Goal: Navigation & Orientation: Understand site structure

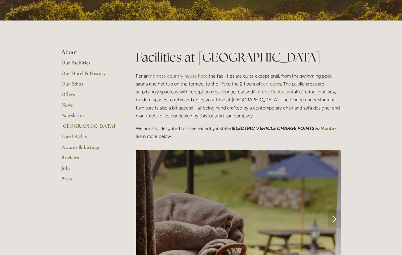
scroll to position [102, 0]
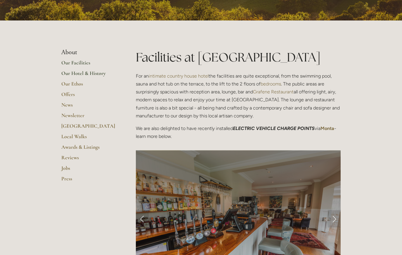
click at [103, 78] on link "Our Hotel & History" at bounding box center [89, 75] width 56 height 11
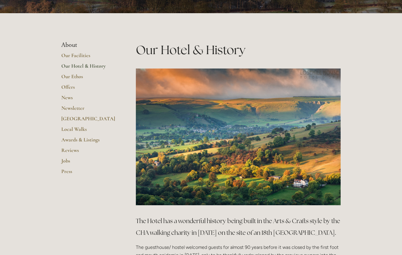
scroll to position [109, 0]
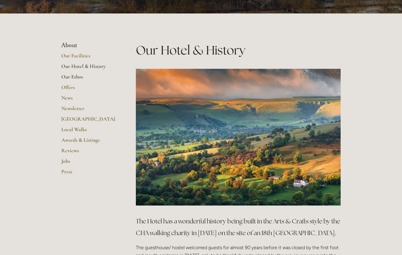
click at [78, 75] on link "Our Ethos" at bounding box center [89, 78] width 56 height 11
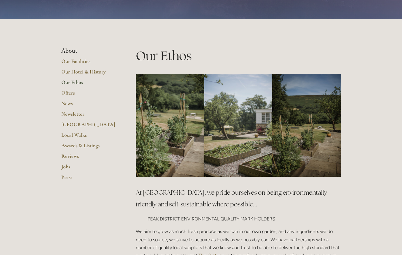
scroll to position [64, 0]
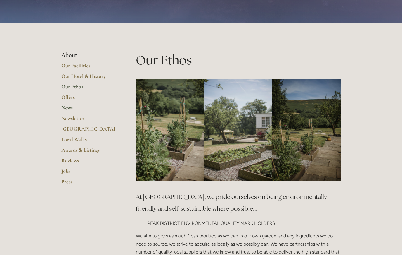
click at [70, 109] on link "News" at bounding box center [89, 109] width 56 height 11
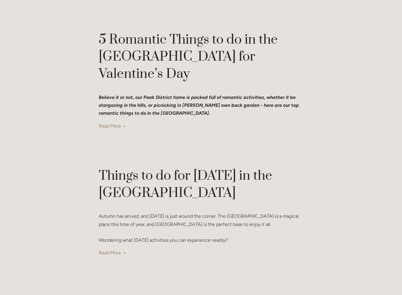
scroll to position [368, 0]
click at [115, 248] on link at bounding box center [201, 252] width 205 height 8
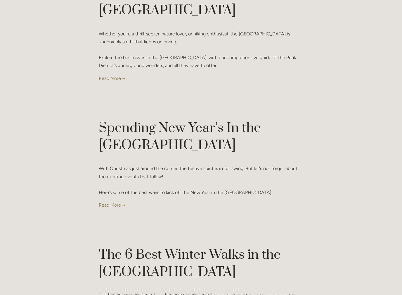
scroll to position [1458, 0]
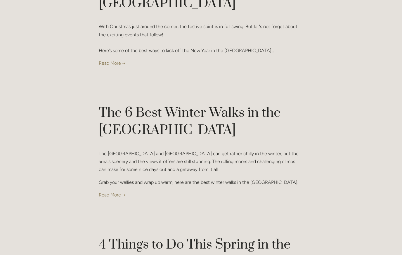
scroll to position [1596, 0]
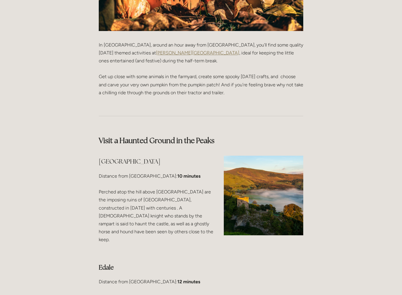
scroll to position [835, 0]
click at [373, 235] on div "Rooms Rooms Your Stay Book a stay Offers Spa" at bounding box center [201, 104] width 402 height 1878
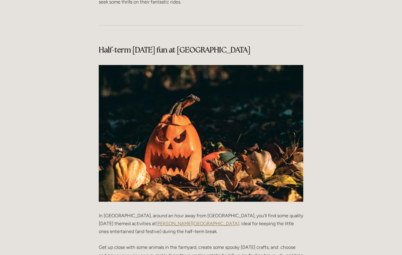
scroll to position [637, 0]
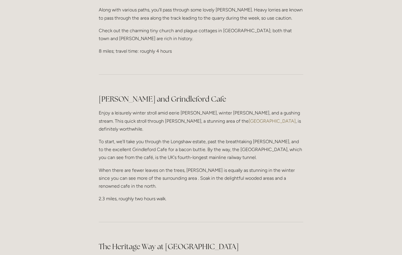
scroll to position [293, 0]
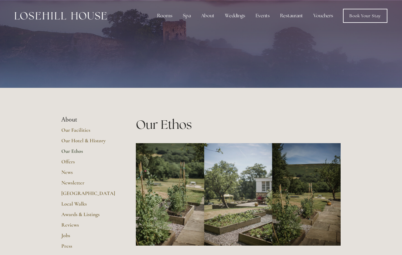
scroll to position [64, 0]
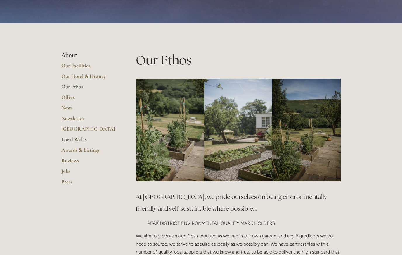
click at [110, 136] on link "Local Walks" at bounding box center [89, 141] width 56 height 11
click at [95, 150] on link "Awards & Listings" at bounding box center [89, 151] width 56 height 11
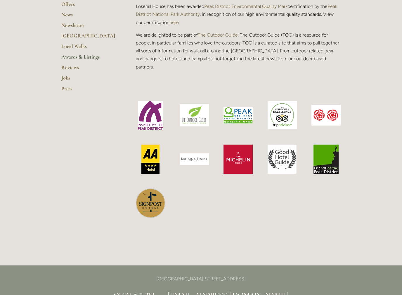
scroll to position [192, 0]
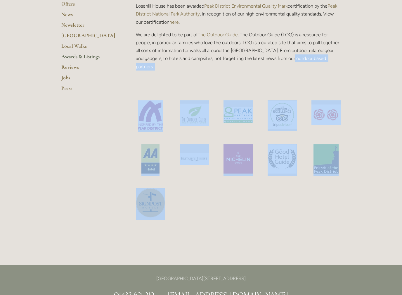
click at [377, 221] on div "Rooms Rooms Your Stay Book a stay Offers Spa" at bounding box center [201, 208] width 402 height 801
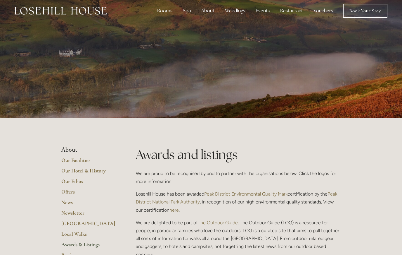
scroll to position [0, 0]
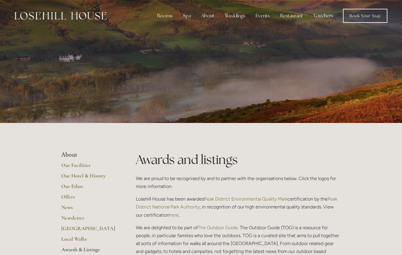
click at [169, 16] on div "Rooms" at bounding box center [165, 16] width 25 height 12
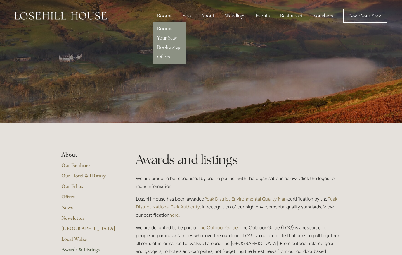
click at [176, 39] on link "Your Stay" at bounding box center [167, 38] width 20 height 6
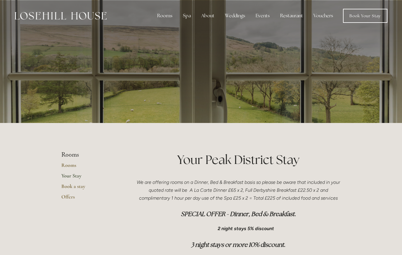
click at [292, 17] on div "Restaurant" at bounding box center [292, 16] width 32 height 12
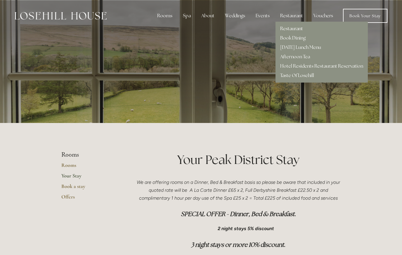
click at [295, 30] on link "Restaurant" at bounding box center [291, 28] width 23 height 6
click at [370, 12] on link "Book Your Stay" at bounding box center [365, 16] width 44 height 14
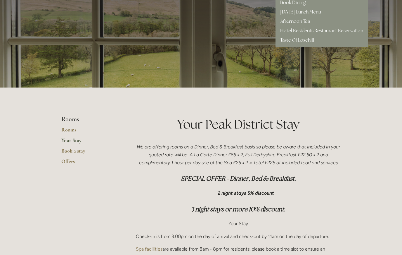
scroll to position [31, 0]
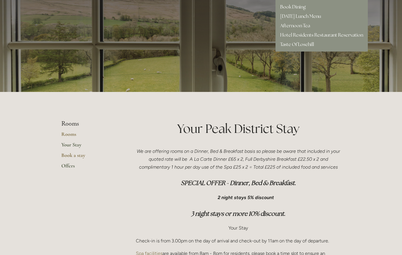
click at [69, 170] on link "Offers" at bounding box center [89, 167] width 56 height 11
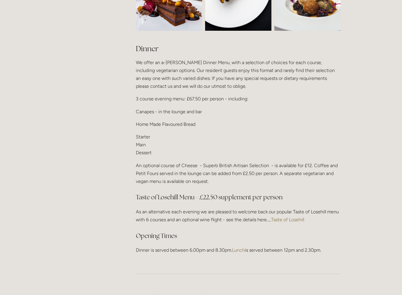
scroll to position [688, 0]
click at [292, 217] on link "Taste of Losehill" at bounding box center [287, 220] width 33 height 6
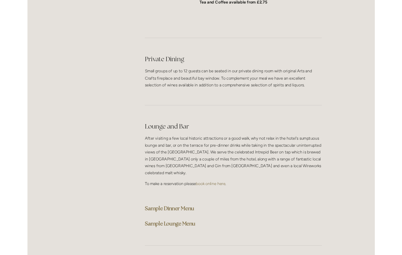
scroll to position [1382, 0]
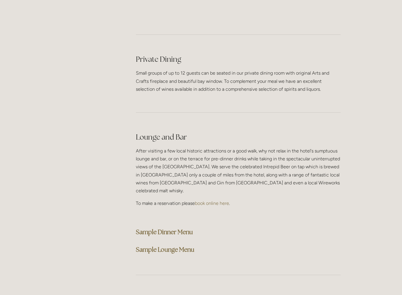
click at [184, 228] on strong "Sample Dinner Menu" at bounding box center [164, 232] width 57 height 8
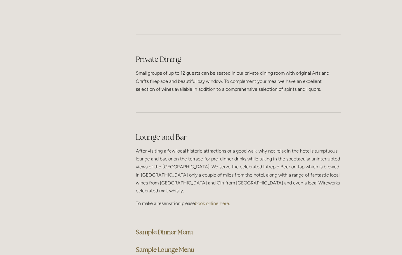
scroll to position [1399, 0]
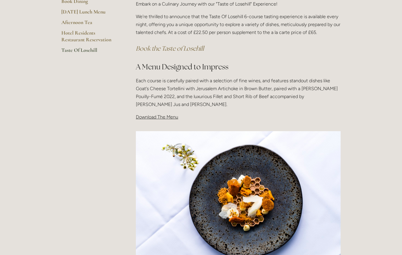
scroll to position [139, 0]
click at [169, 114] on span "Download The Menu" at bounding box center [157, 117] width 42 height 6
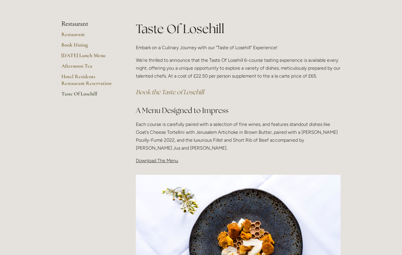
scroll to position [0, 0]
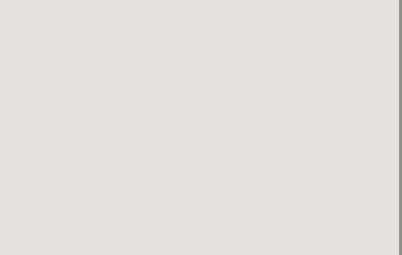
scroll to position [866, 3]
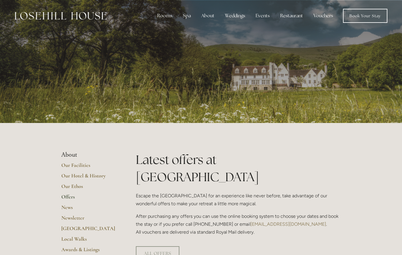
click at [186, 18] on div "Spa" at bounding box center [186, 16] width 17 height 12
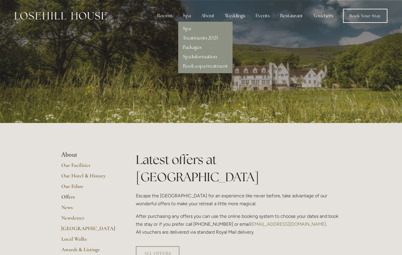
click at [212, 56] on link "Spa Information" at bounding box center [200, 56] width 34 height 6
